Goal: Task Accomplishment & Management: Use online tool/utility

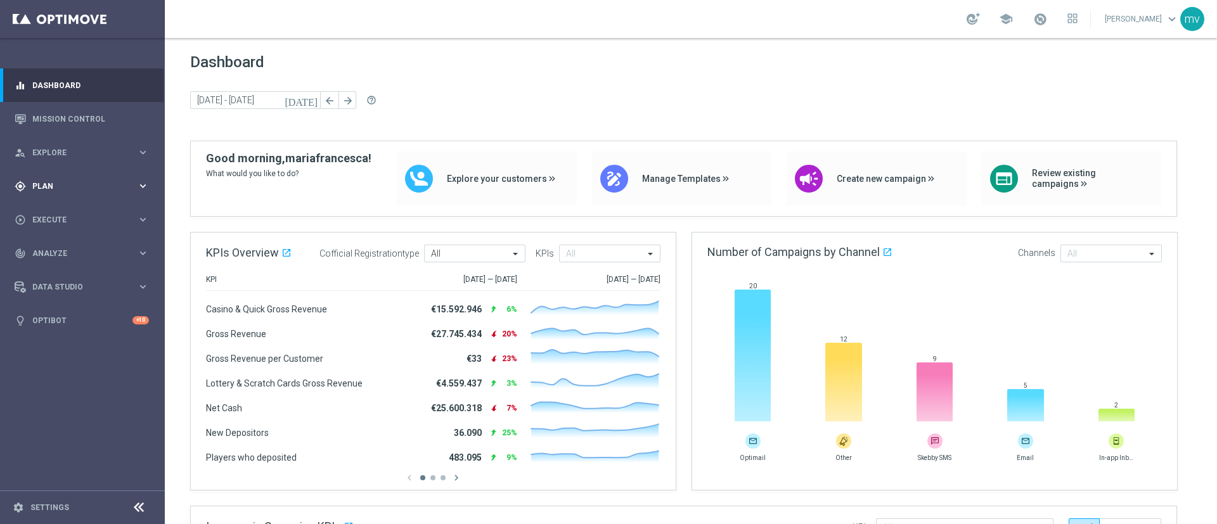
click at [89, 174] on div "gps_fixed Plan keyboard_arrow_right" at bounding box center [82, 186] width 164 height 34
click at [74, 272] on link "Streams" at bounding box center [82, 269] width 99 height 10
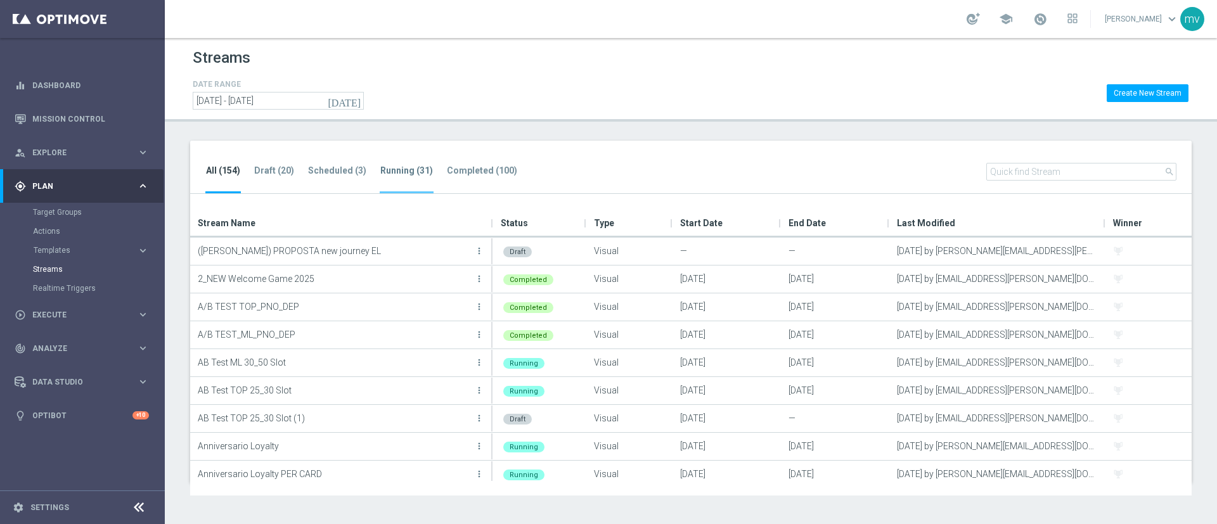
click at [391, 176] on tab-header "Running (31)" at bounding box center [406, 170] width 53 height 11
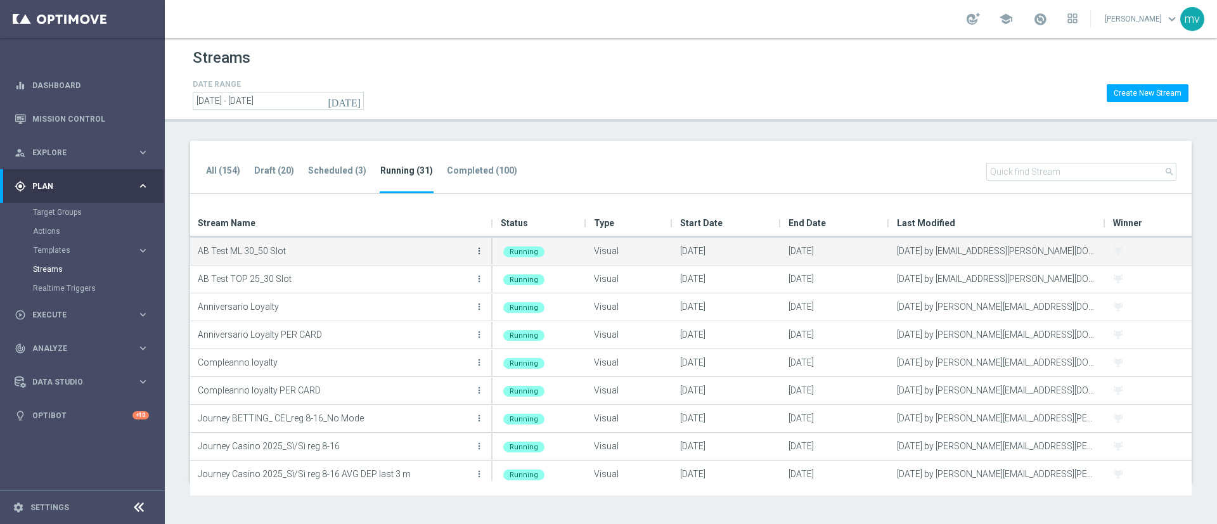
click at [480, 250] on icon "more_vert" at bounding box center [479, 251] width 10 height 10
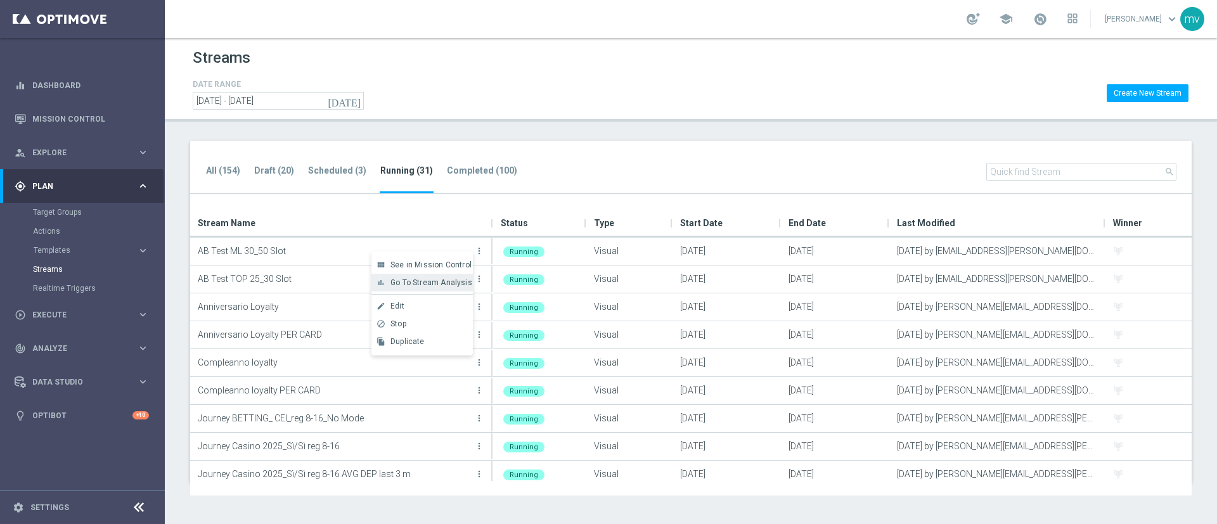
click at [463, 280] on span "Go To Stream Analysis" at bounding box center [431, 282] width 82 height 9
